Goal: Task Accomplishment & Management: Manage account settings

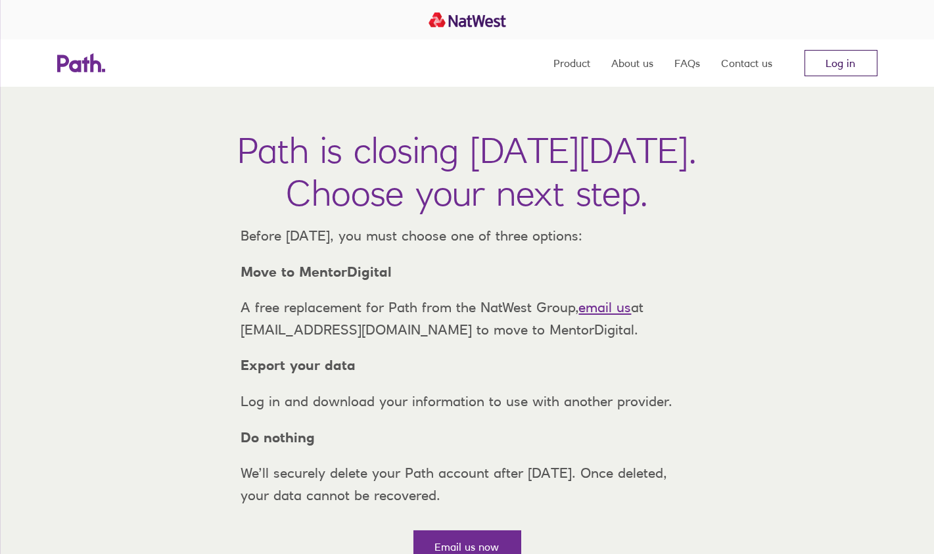
click at [845, 58] on link "Log in" at bounding box center [840, 63] width 73 height 26
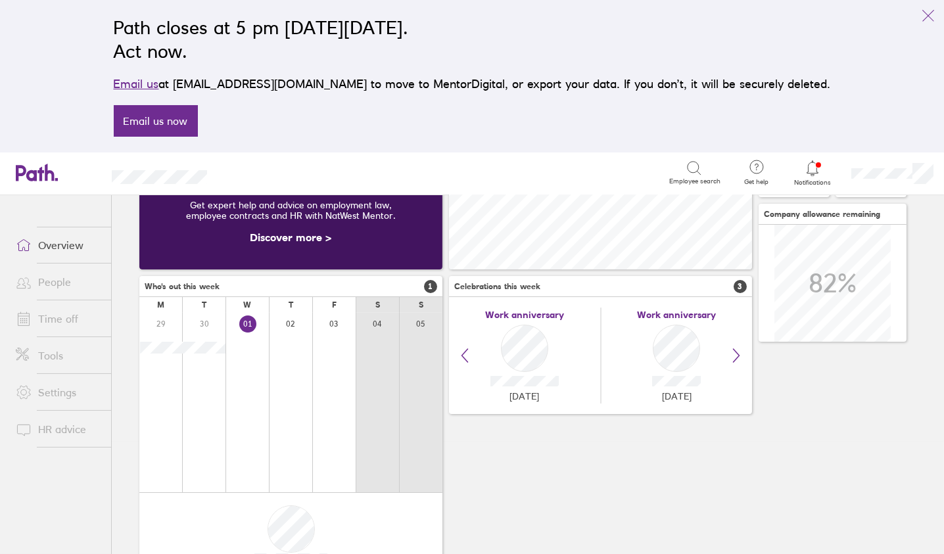
scroll to position [107, 0]
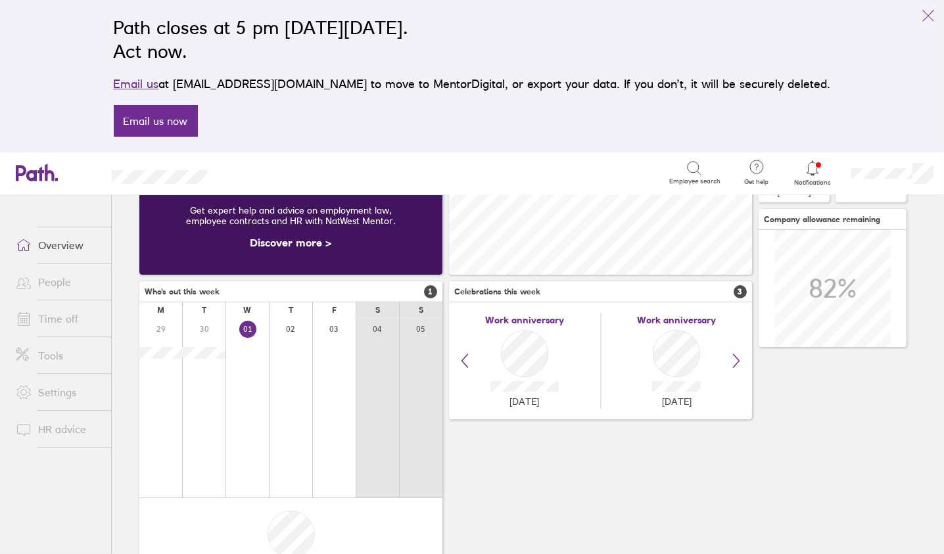
click at [61, 318] on link "Time off" at bounding box center [58, 319] width 106 height 26
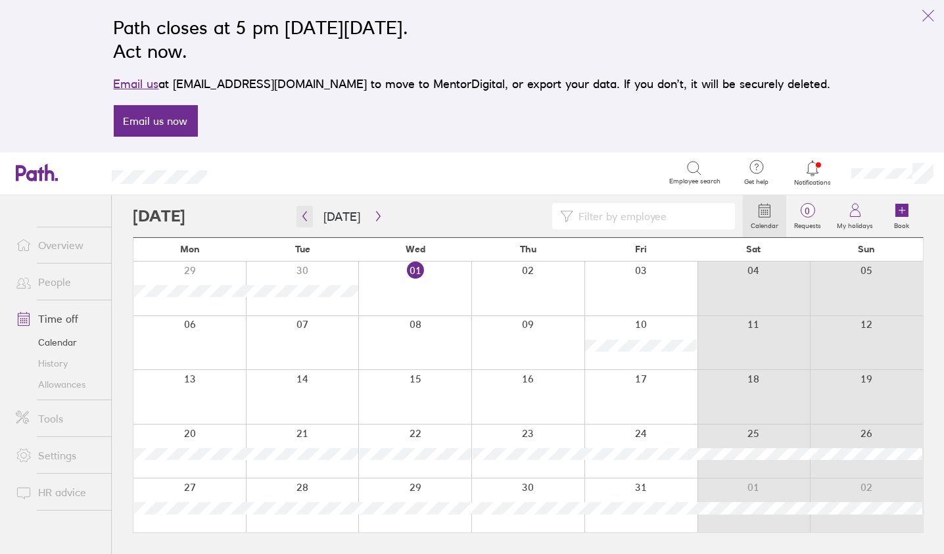
click at [304, 218] on icon "button" at bounding box center [305, 216] width 10 height 11
